Goal: Task Accomplishment & Management: Manage account settings

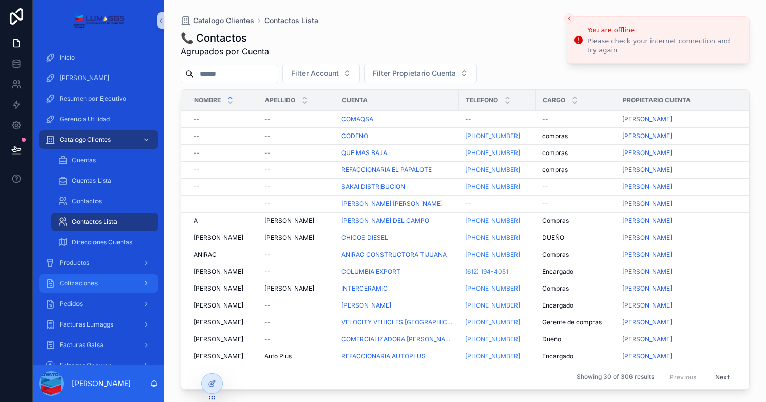
click at [88, 286] on span "Cotizaciones" at bounding box center [79, 283] width 38 height 8
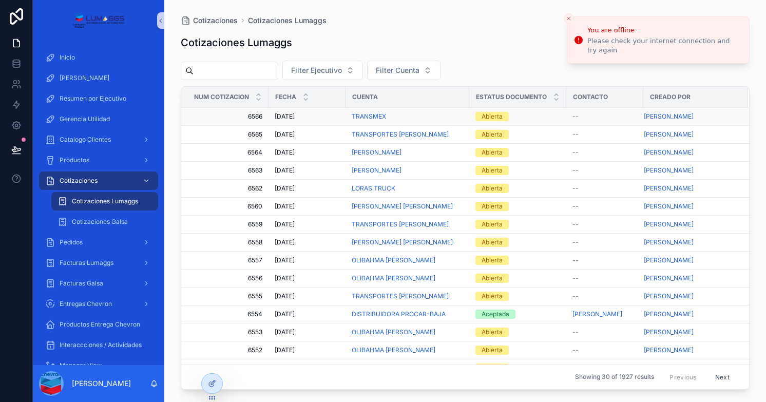
click at [432, 119] on div "TRANSMEX" at bounding box center [407, 116] width 111 height 8
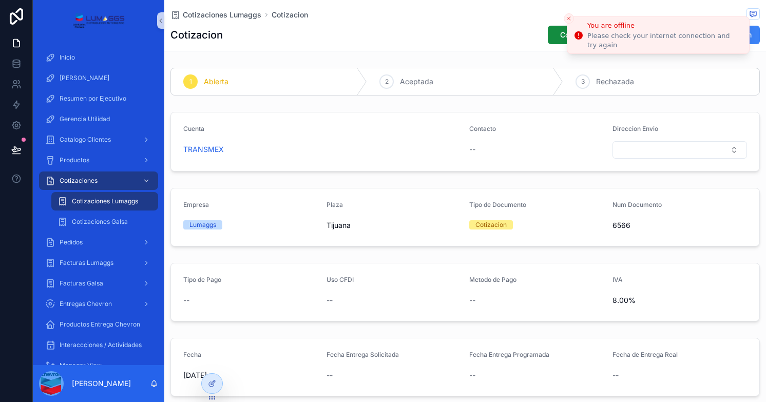
click at [566, 16] on icon "Close toast" at bounding box center [569, 18] width 6 height 6
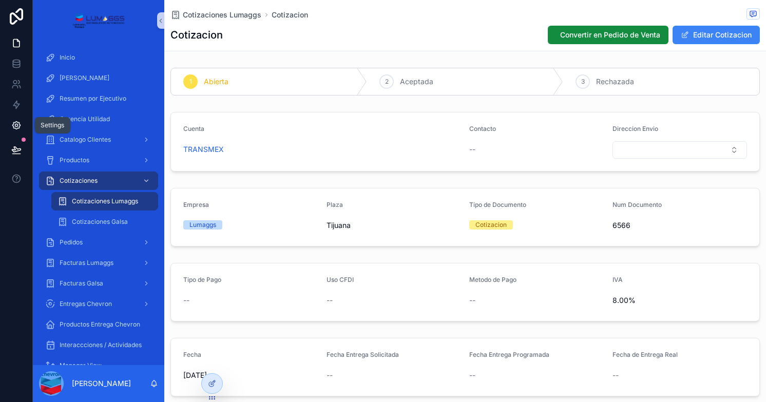
click at [18, 127] on icon at bounding box center [16, 125] width 10 height 10
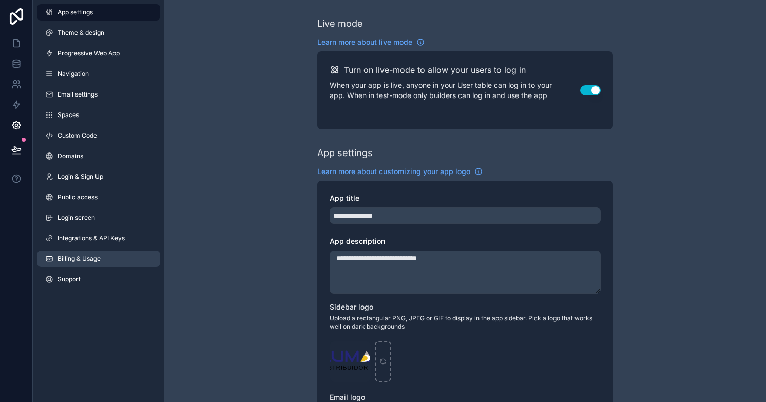
click at [84, 260] on span "Billing & Usage" at bounding box center [79, 259] width 43 height 8
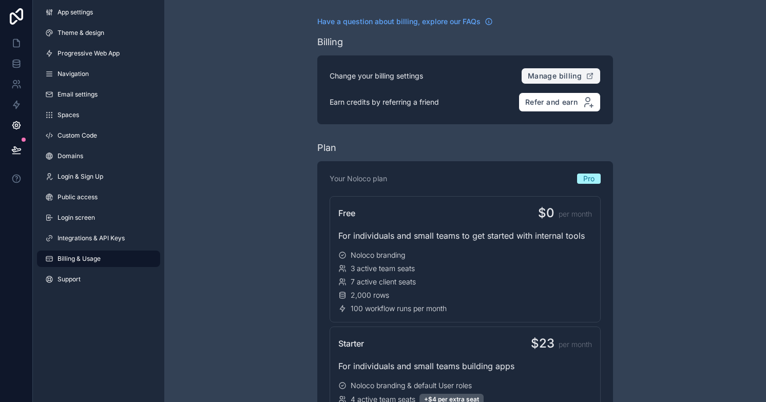
click at [542, 74] on span "Manage billing" at bounding box center [555, 75] width 54 height 9
